Goal: Entertainment & Leisure: Consume media (video, audio)

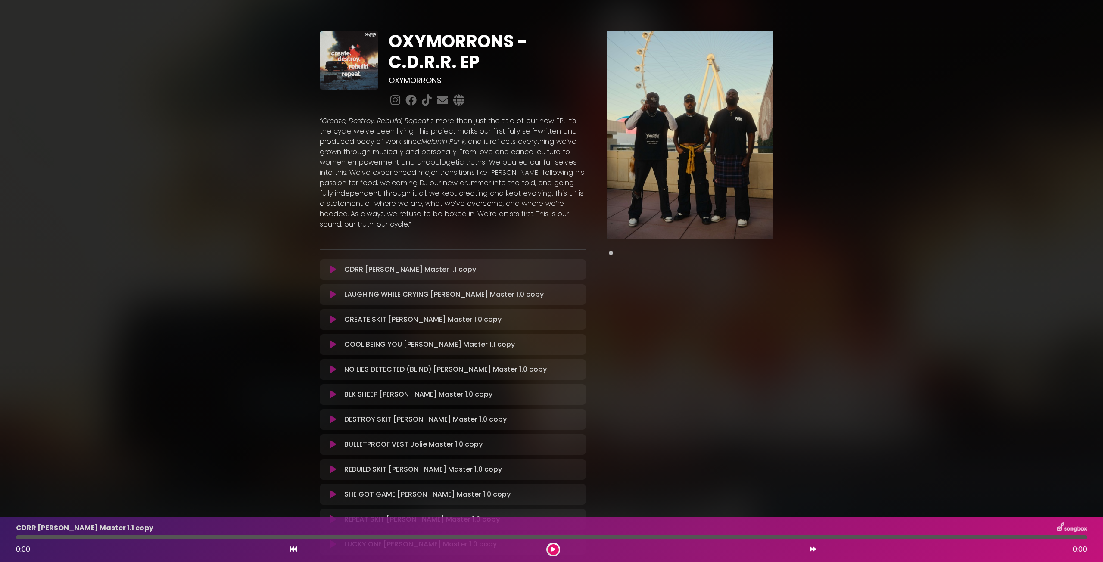
click at [461, 269] on div "CDRR [PERSON_NAME] Master 1.1 copy Loading Track..." at bounding box center [461, 270] width 240 height 10
click at [331, 268] on icon at bounding box center [333, 269] width 6 height 9
click at [175, 538] on div at bounding box center [551, 538] width 1071 height 4
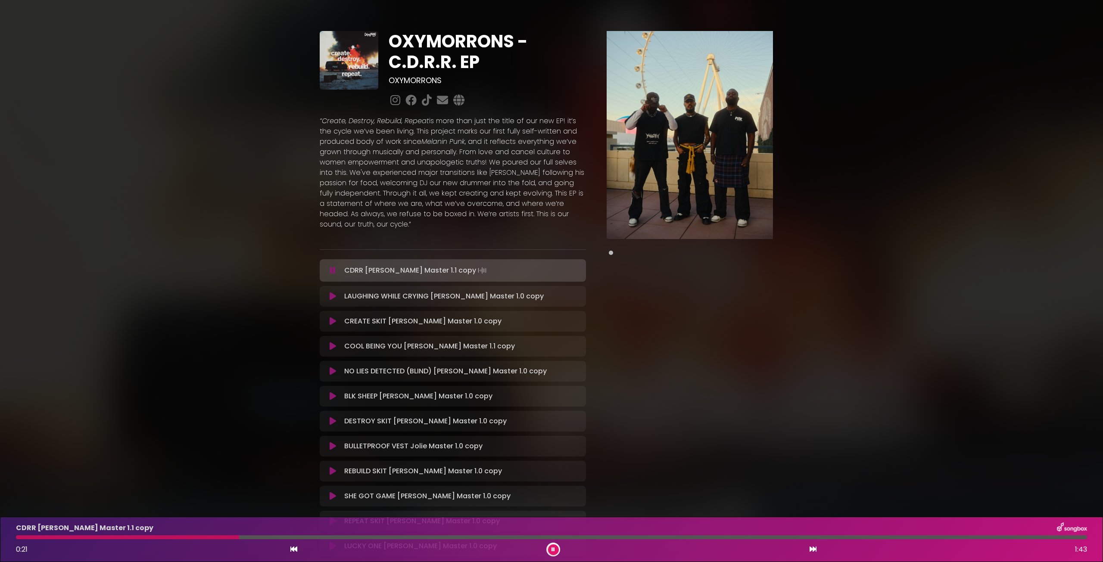
click at [332, 271] on icon at bounding box center [333, 270] width 6 height 9
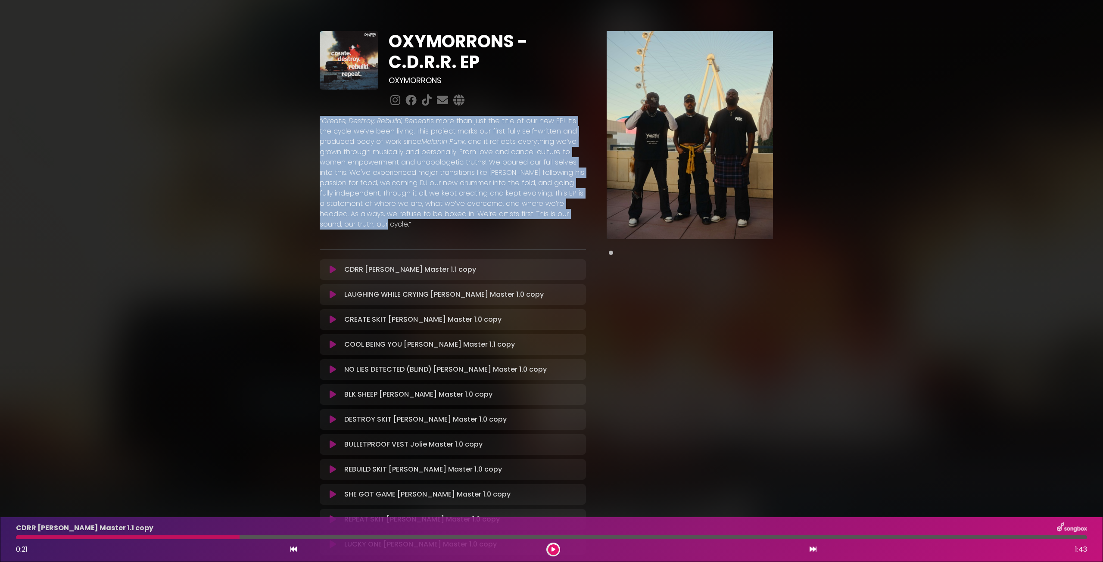
drag, startPoint x: 339, startPoint y: 193, endPoint x: 317, endPoint y: 119, distance: 77.2
click at [317, 119] on div "“Create, Destroy, Rebuild, Repeat is more than just the title of our new EP! it…" at bounding box center [453, 174] width 277 height 131
copy p "“Create, Destroy, Rebuild, Repeat is more than just the title of our new EP! it…"
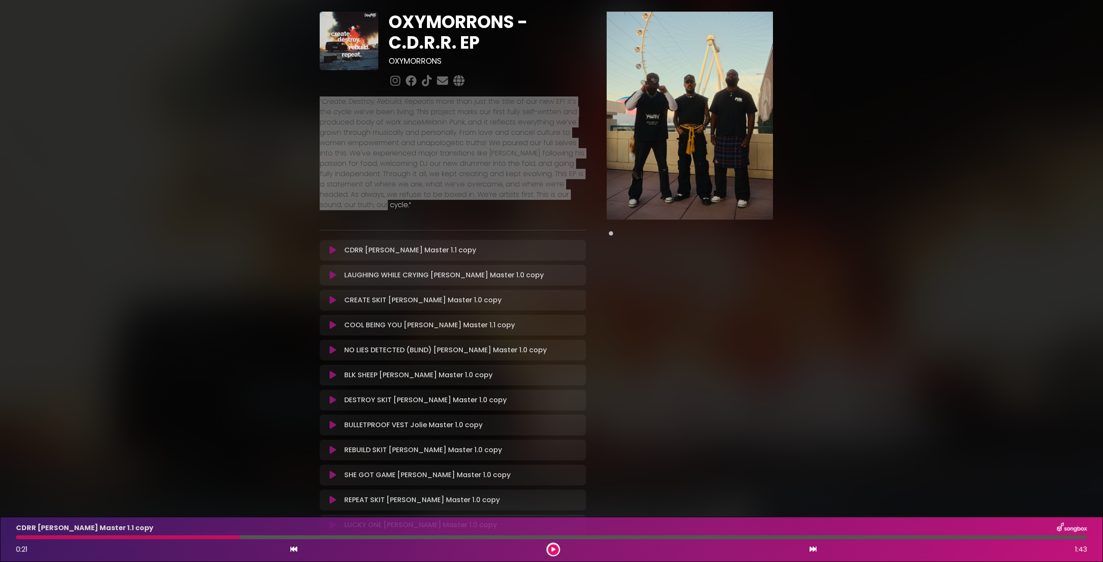
scroll to position [6, 0]
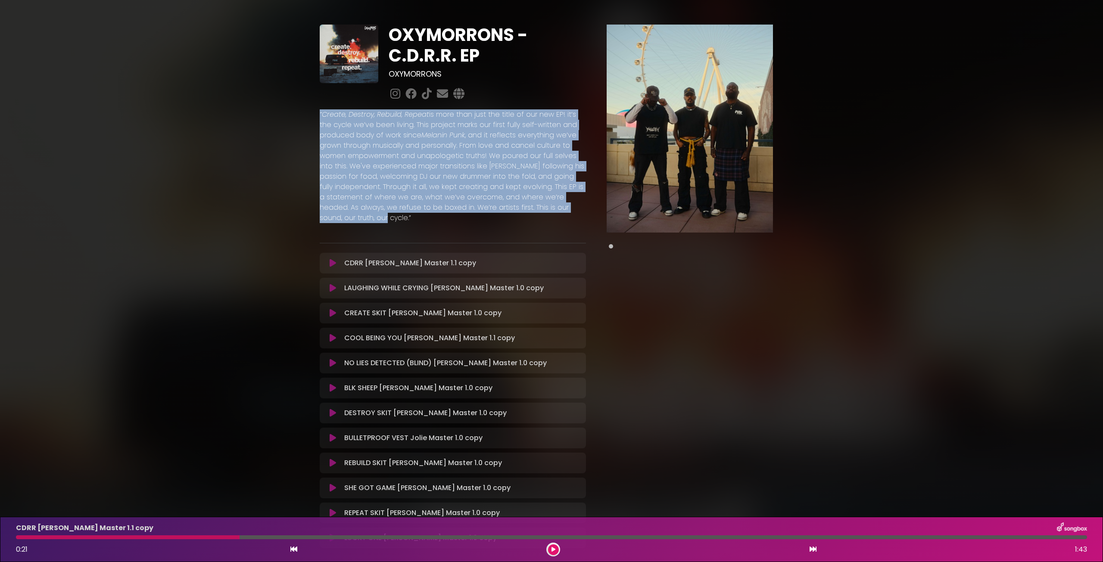
click at [443, 184] on p "“Create, Destroy, Rebuild, Repeat is more than just the title of our new EP! it…" at bounding box center [453, 166] width 266 height 114
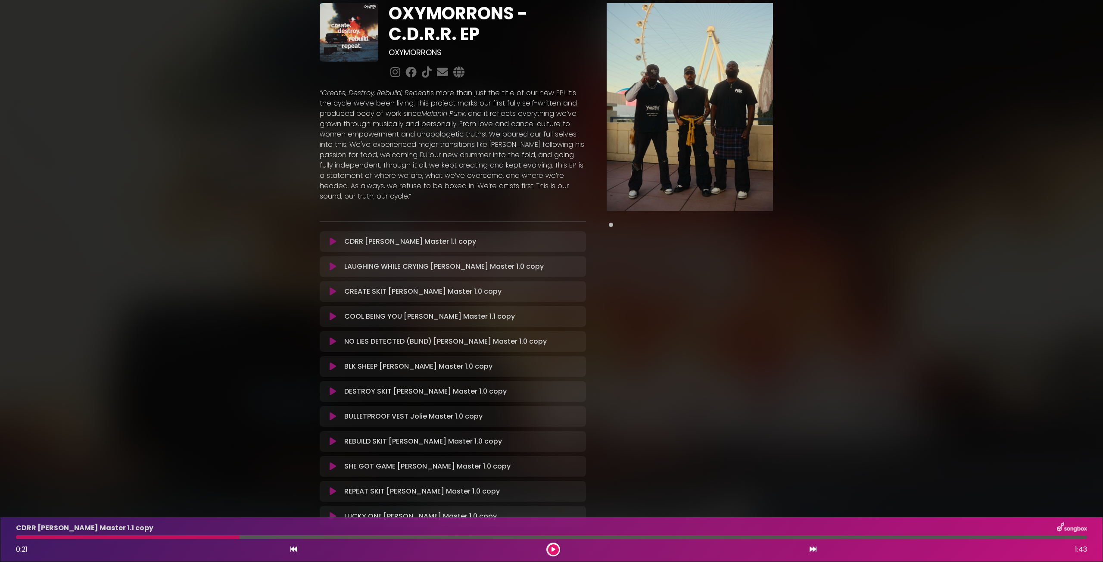
scroll to position [43, 0]
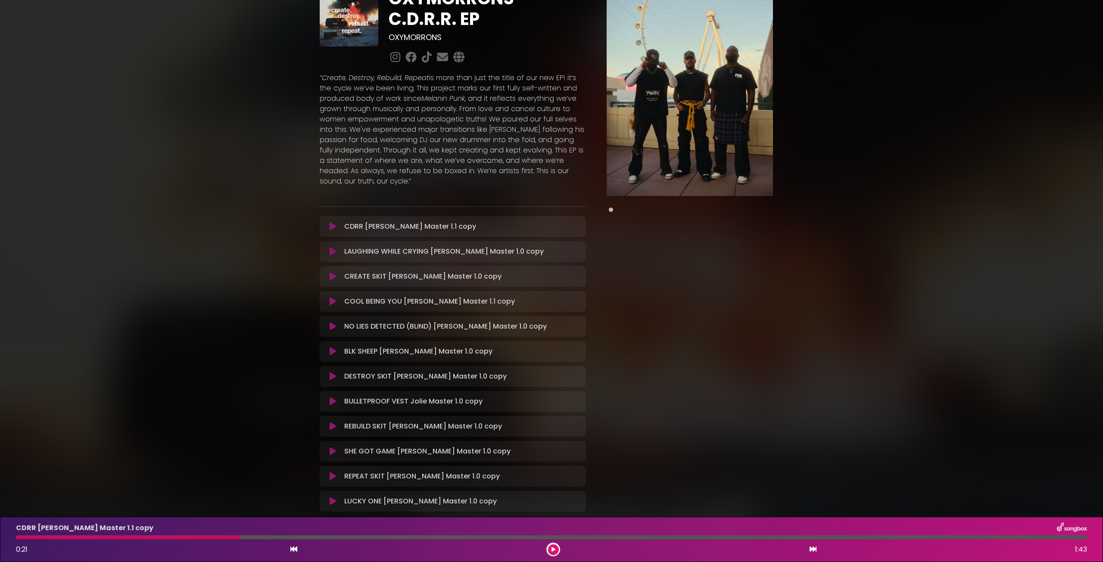
click at [333, 304] on icon at bounding box center [333, 301] width 6 height 9
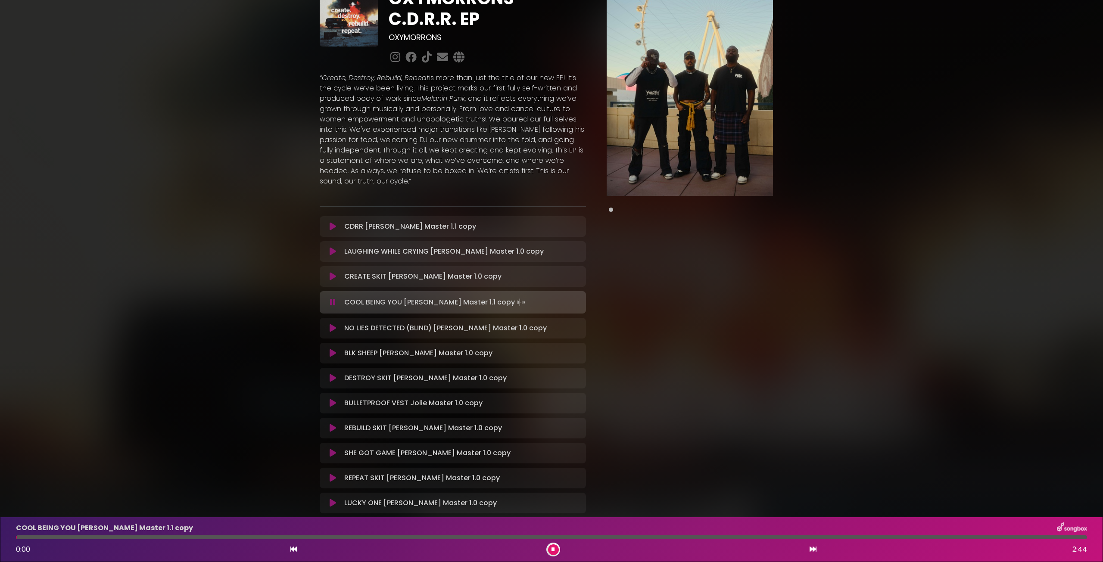
click at [334, 277] on icon at bounding box center [333, 276] width 6 height 9
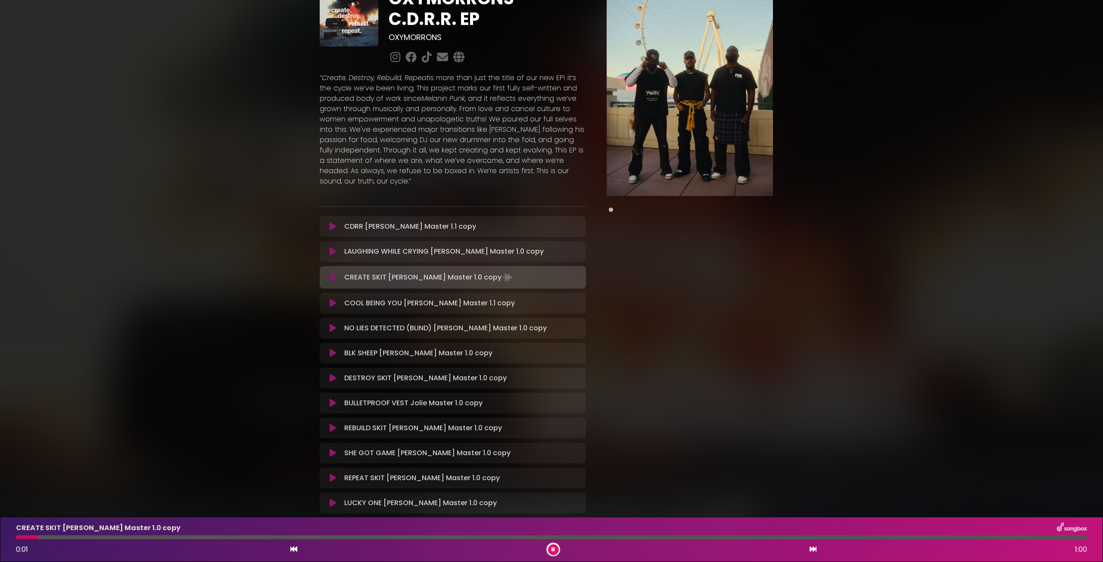
click at [356, 537] on div at bounding box center [551, 538] width 1071 height 4
click at [333, 303] on icon at bounding box center [333, 303] width 6 height 9
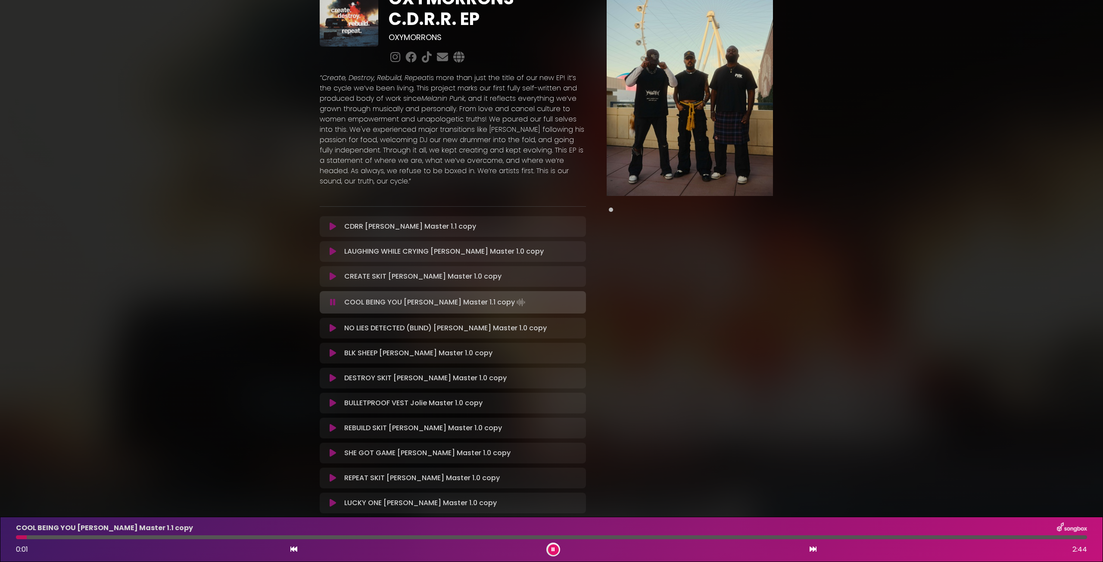
click at [335, 376] on icon at bounding box center [333, 378] width 6 height 9
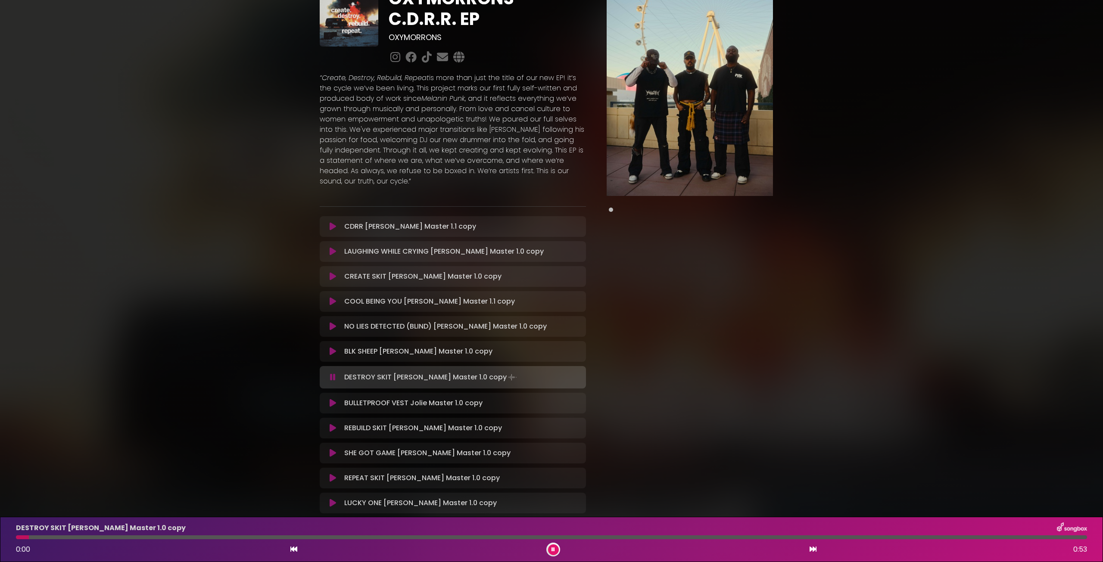
click at [424, 537] on div at bounding box center [551, 538] width 1071 height 4
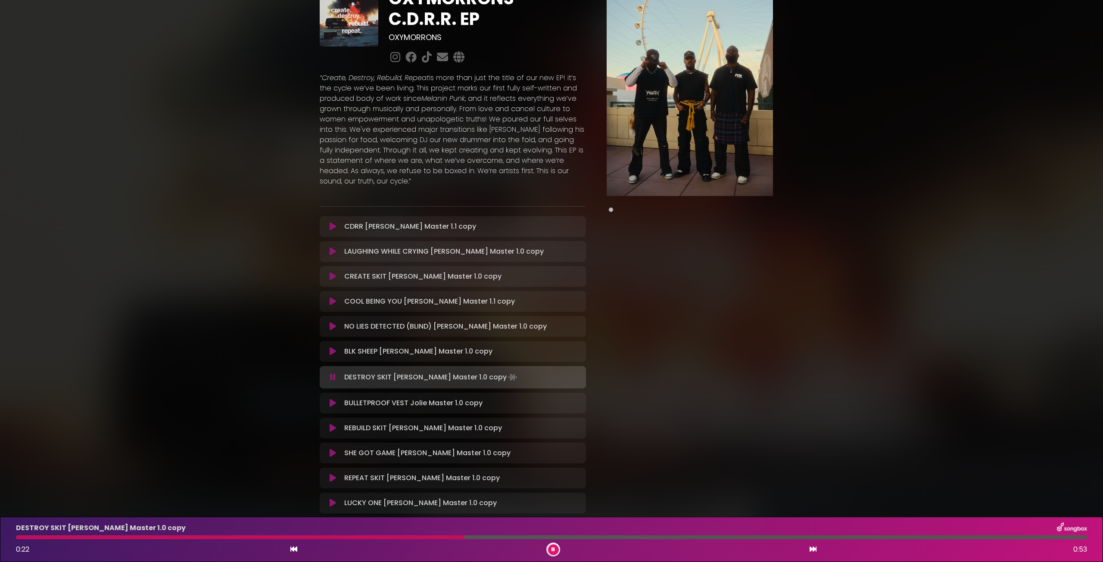
click at [555, 550] on button at bounding box center [553, 550] width 11 height 11
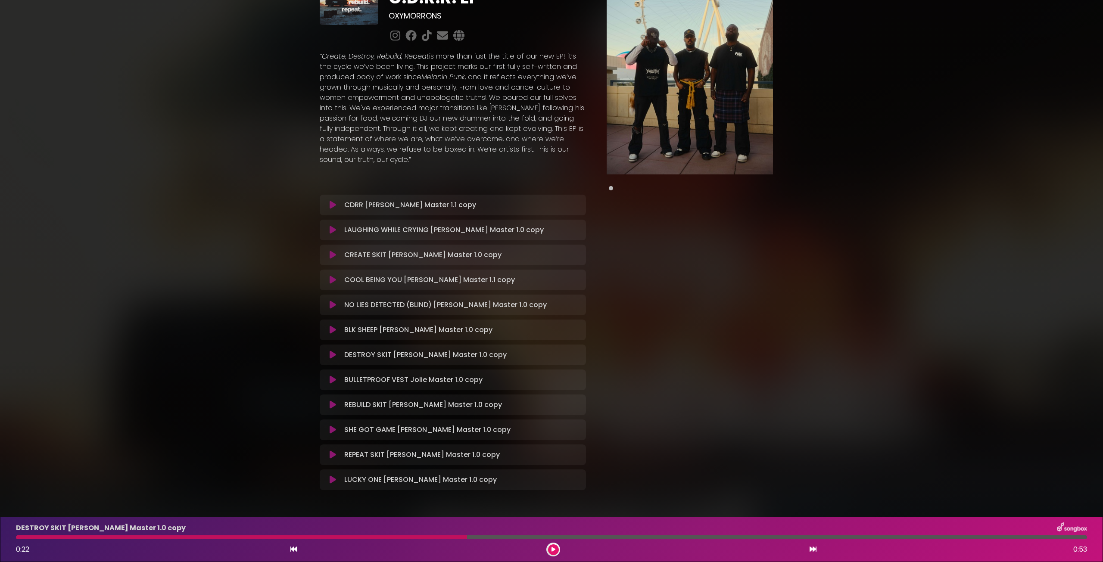
scroll to position [50, 0]
